Goal: Task Accomplishment & Management: Manage account settings

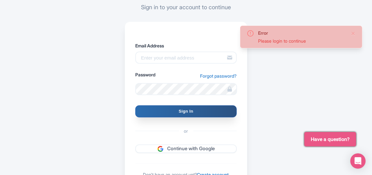
scroll to position [64, 0]
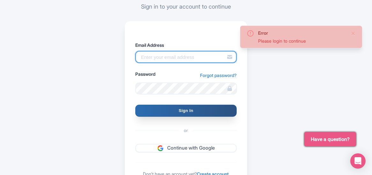
type input "[PERSON_NAME][EMAIL_ADDRESS][PERSON_NAME][DOMAIN_NAME]"
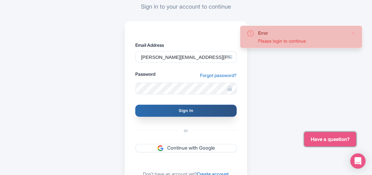
click at [177, 113] on input "Sign In" at bounding box center [185, 111] width 101 height 12
type input "Signing in..."
